Goal: Find specific page/section: Find specific page/section

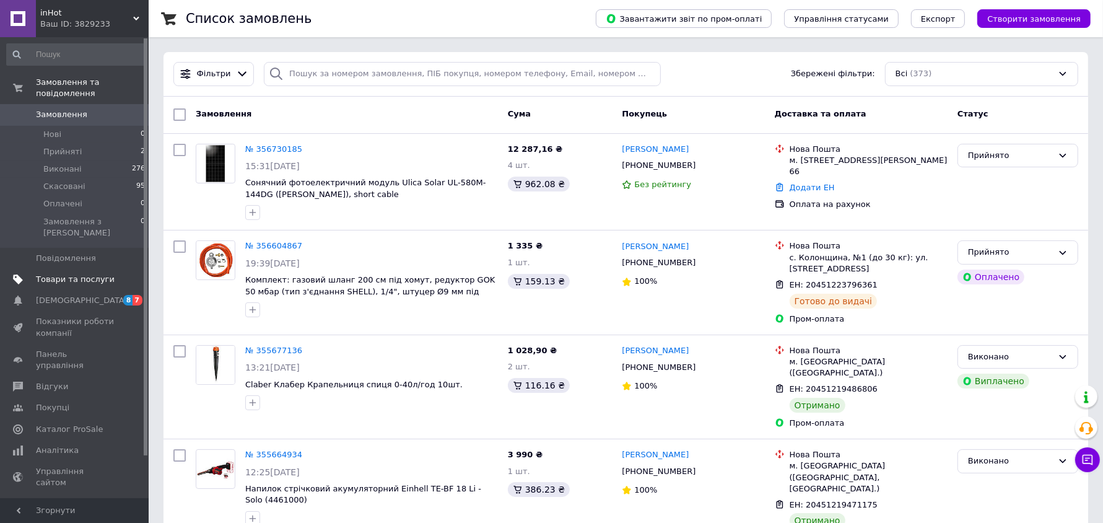
click at [67, 274] on span "Товари та послуги" at bounding box center [75, 279] width 79 height 11
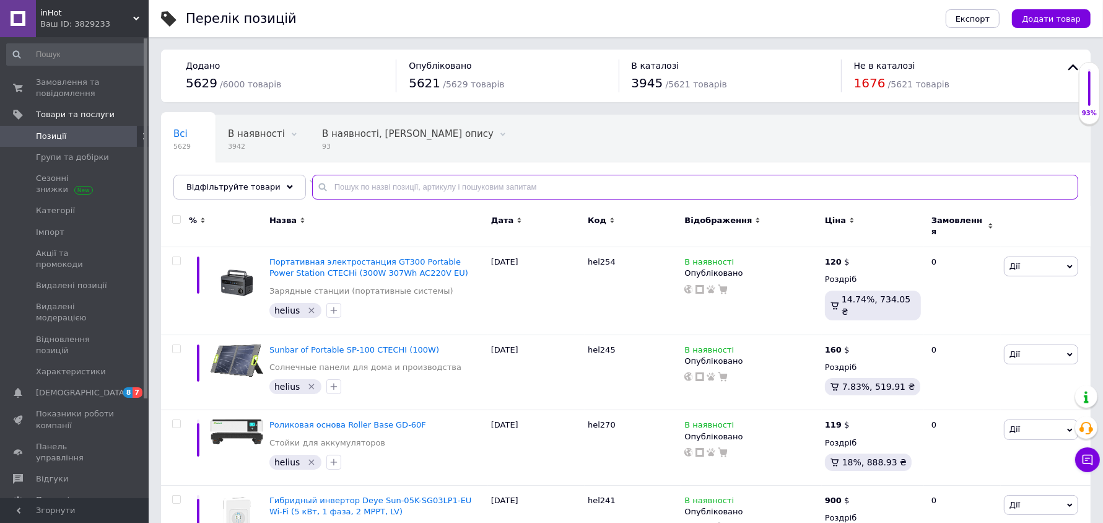
click at [366, 186] on input "text" at bounding box center [695, 187] width 766 height 25
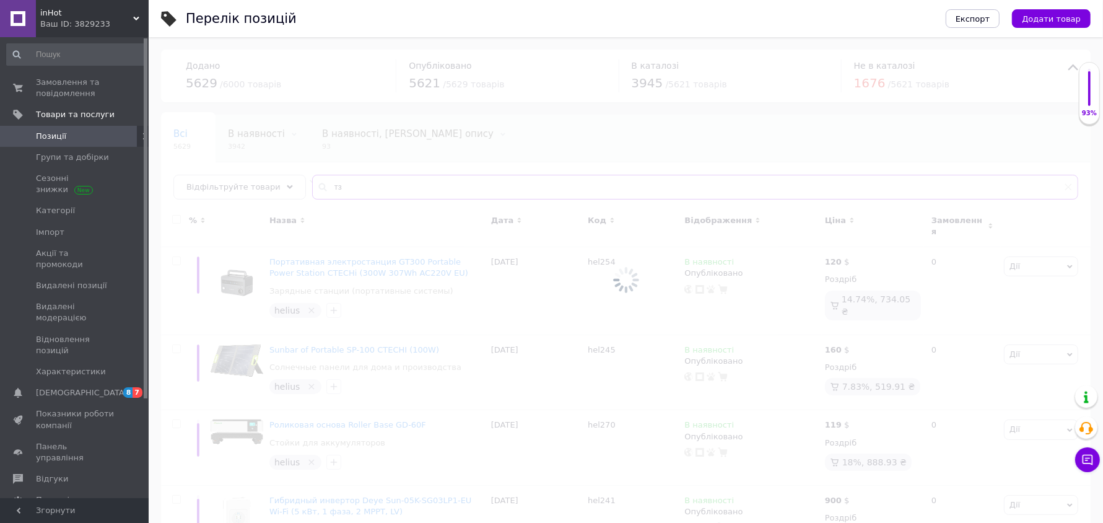
type input "т"
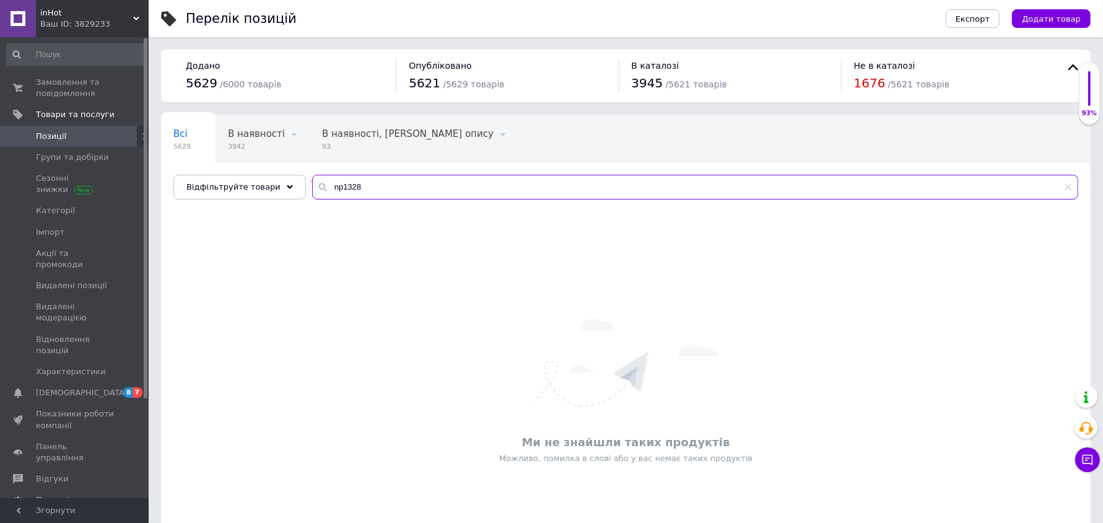
drag, startPoint x: 327, startPoint y: 191, endPoint x: 297, endPoint y: 186, distance: 30.1
click at [312, 186] on input "np1328" at bounding box center [695, 187] width 766 height 25
click at [379, 186] on input "1328" at bounding box center [695, 187] width 766 height 25
type input "1"
type input ","
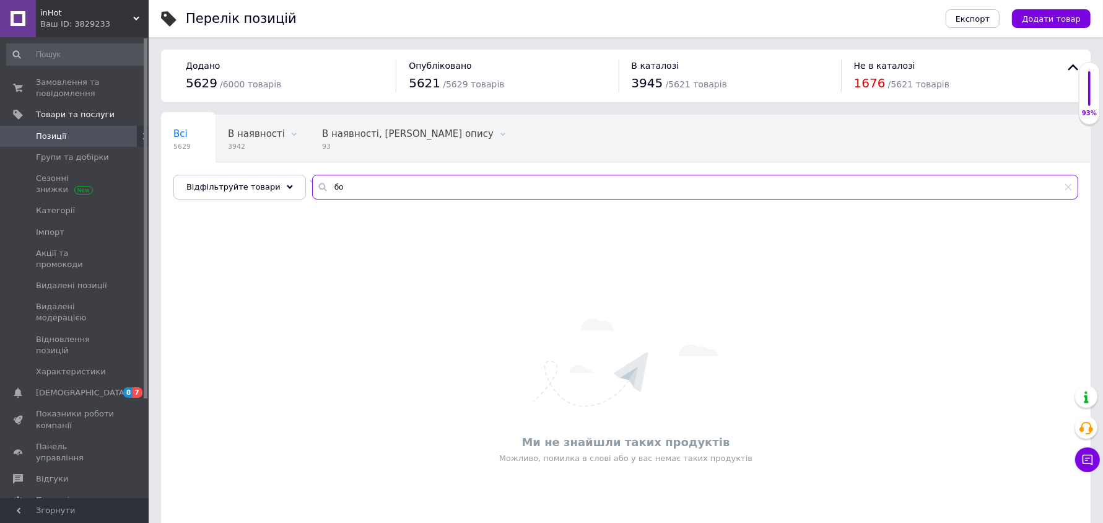
type input "б"
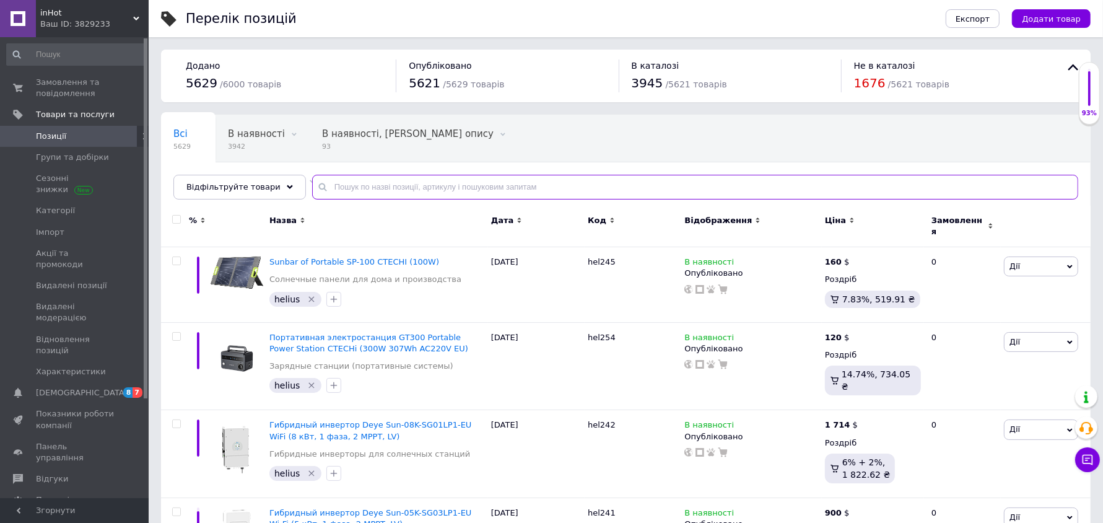
click at [548, 182] on input "text" at bounding box center [695, 187] width 766 height 25
